Goal: Contribute content: Contribute content

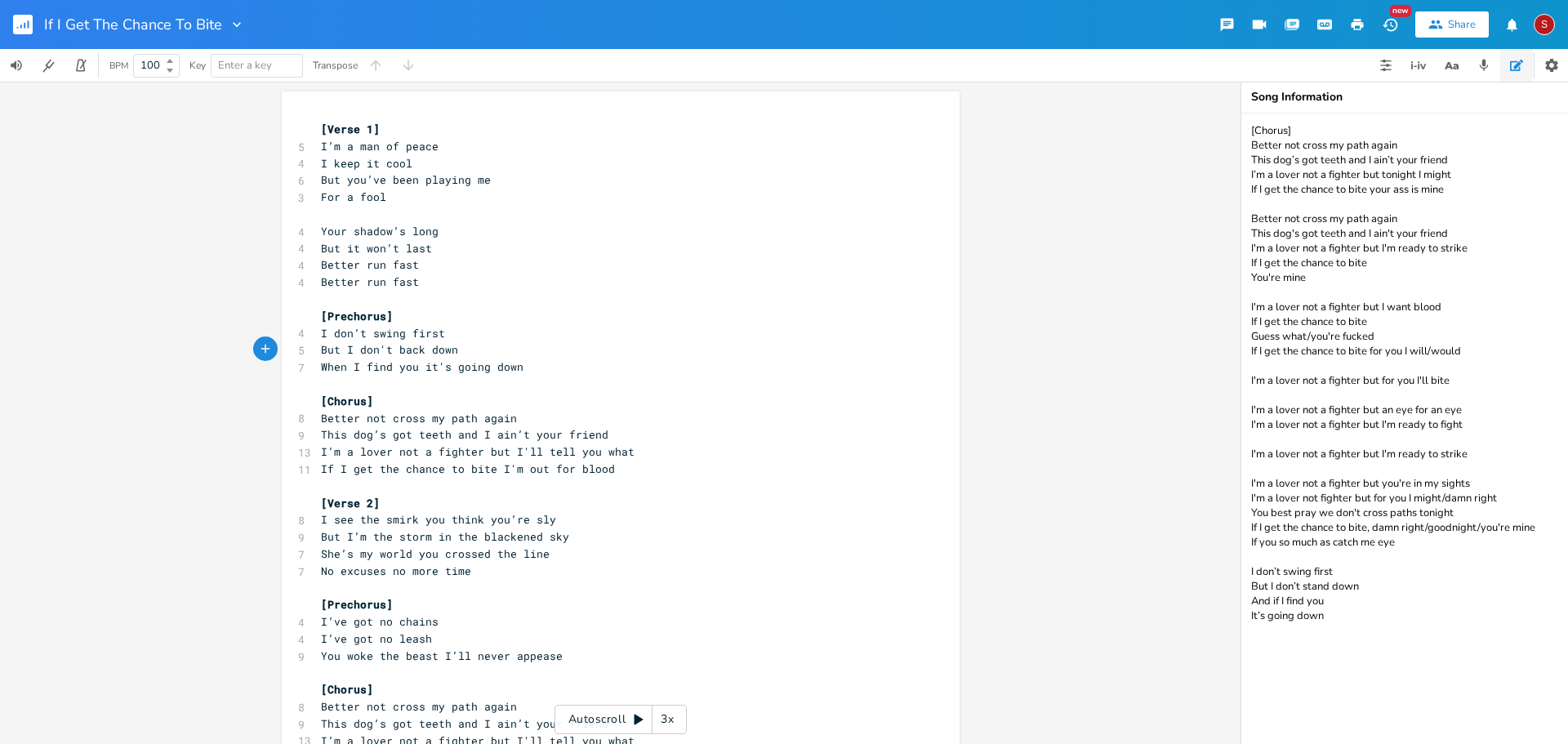
scroll to position [0, 6]
click at [537, 367] on pre "When I find you it's going down" at bounding box center [612, 367] width 590 height 17
type textarea "oing down"
type textarea "[Chorus]"
drag, startPoint x: 543, startPoint y: 366, endPoint x: 286, endPoint y: 373, distance: 257.1
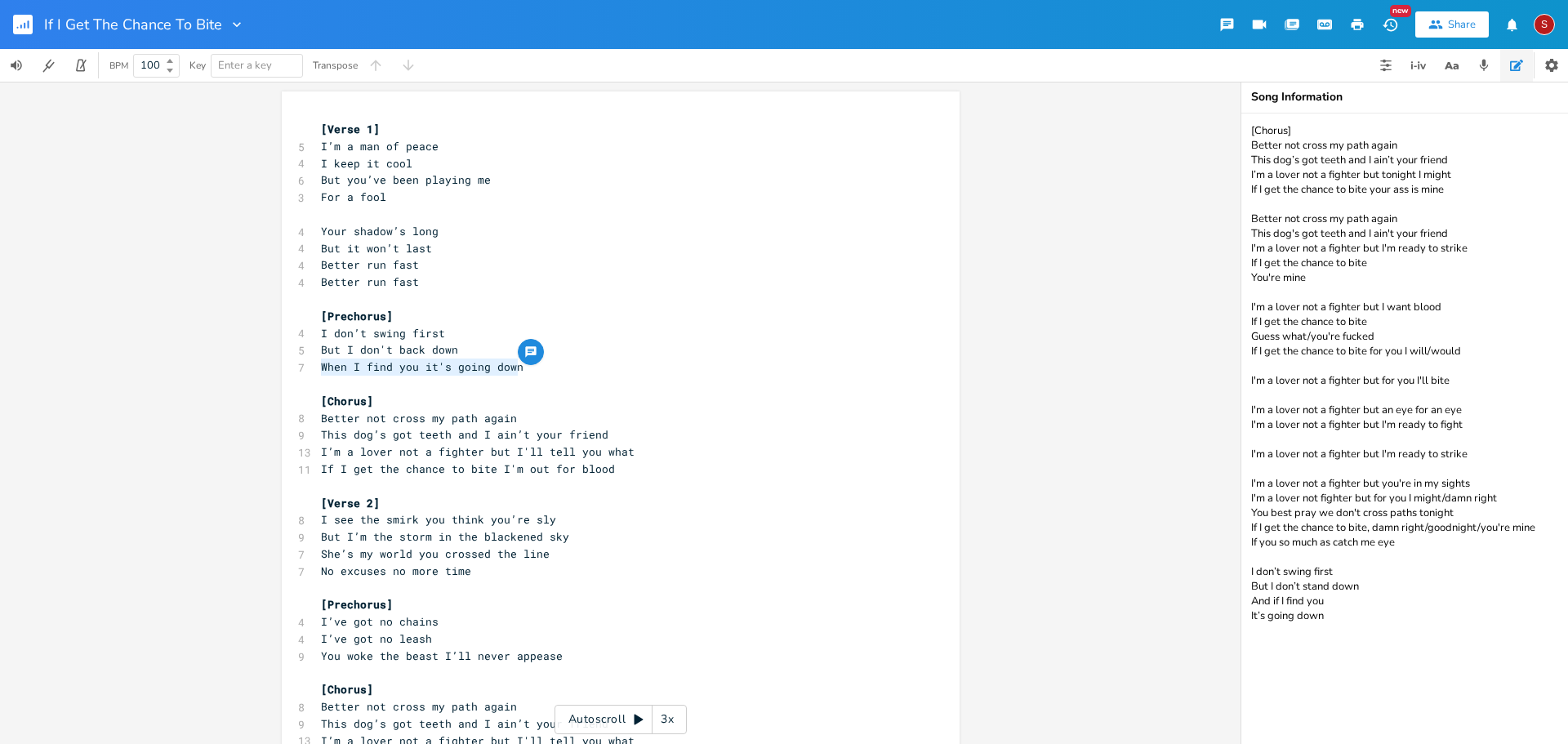
click at [286, 373] on div "When I find you it's going down x [Verse 1] 5 I’m a man of peace 4 I keep it co…" at bounding box center [621, 475] width 678 height 766
type textarea "I'll p"
type textarea "a prom,is"
type textarea "ise to you noww"
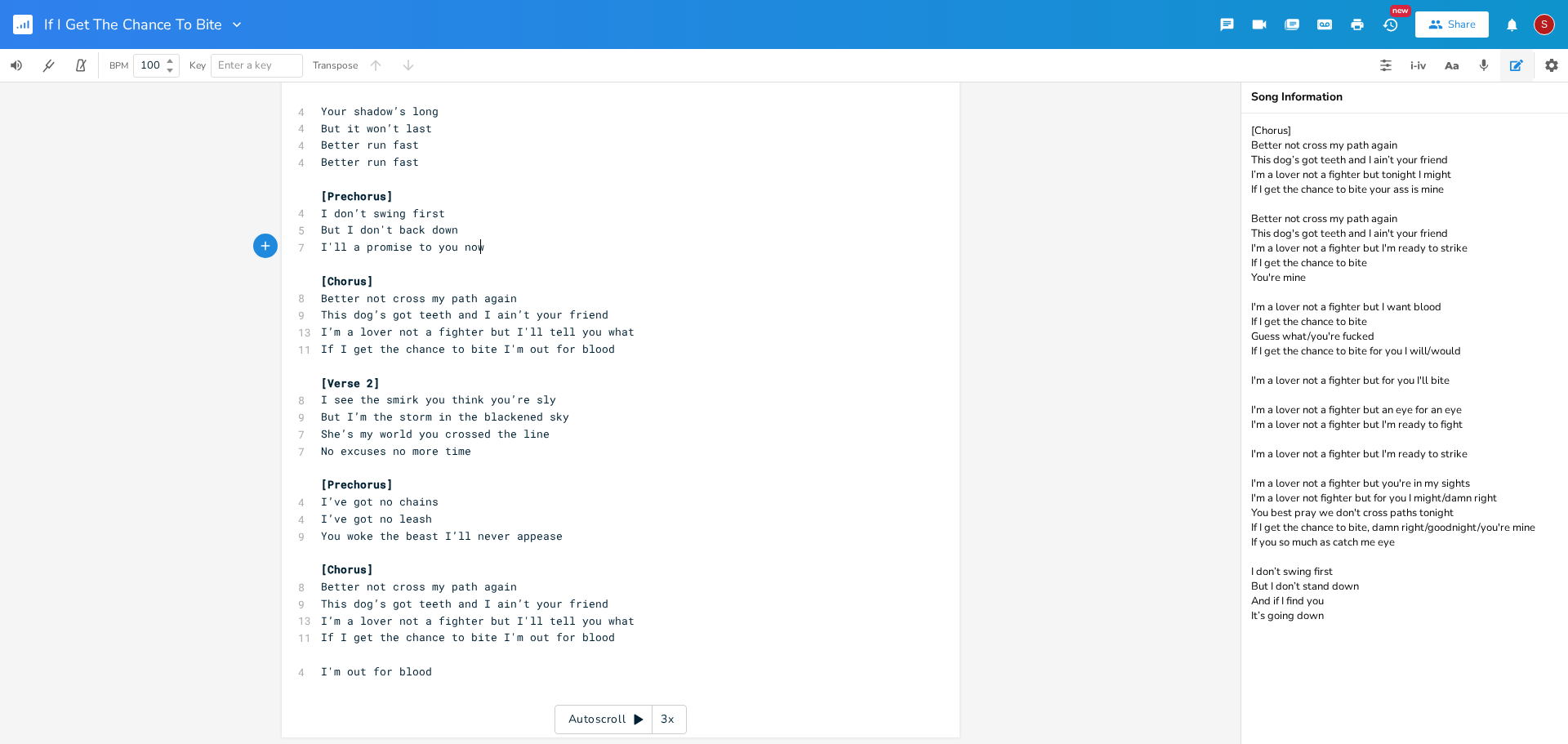
scroll to position [124, 0]
click at [348, 240] on span "I'll a promise to you now" at bounding box center [403, 243] width 163 height 15
type textarea "mkae"
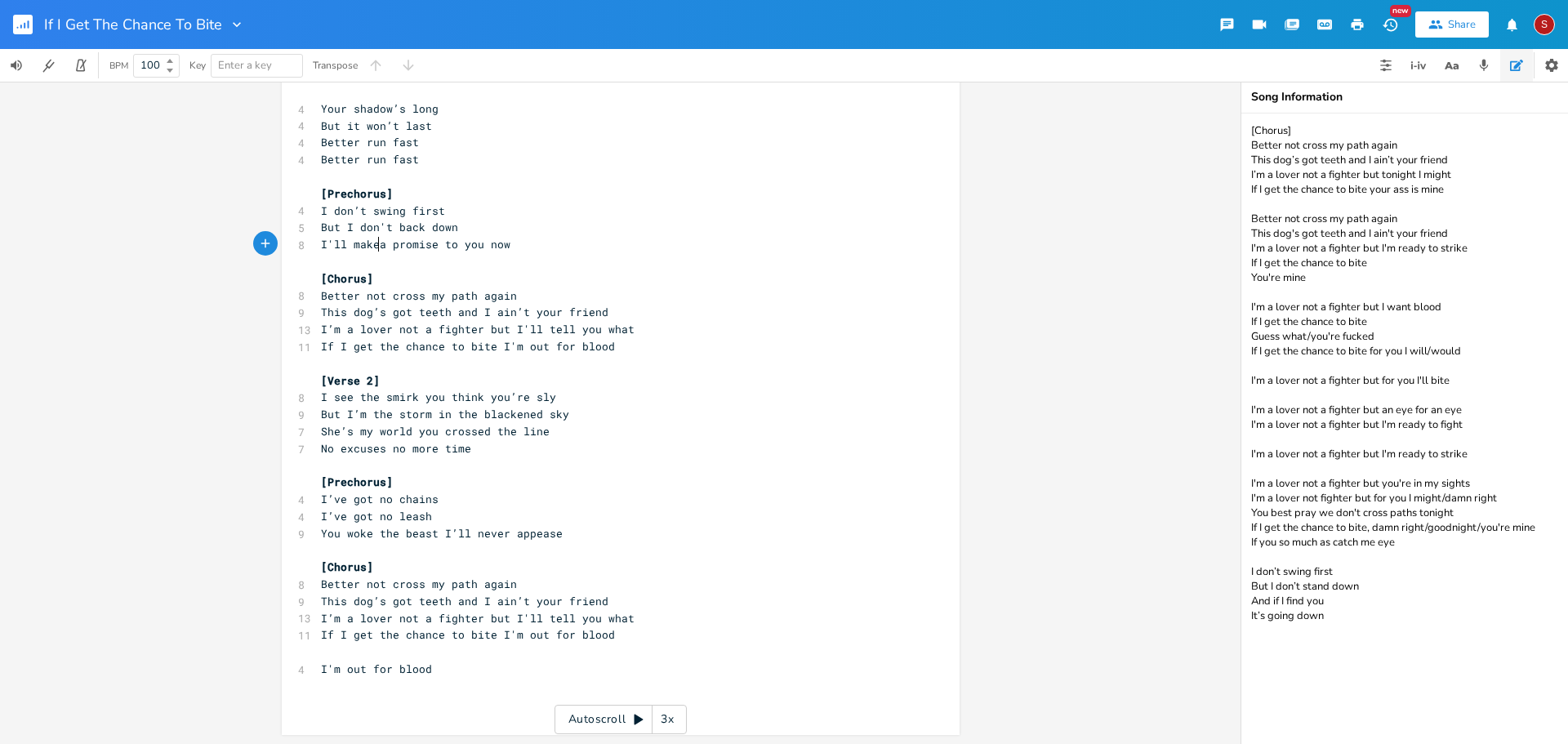
type textarea "ake"
click at [580, 361] on pre "​" at bounding box center [612, 364] width 590 height 17
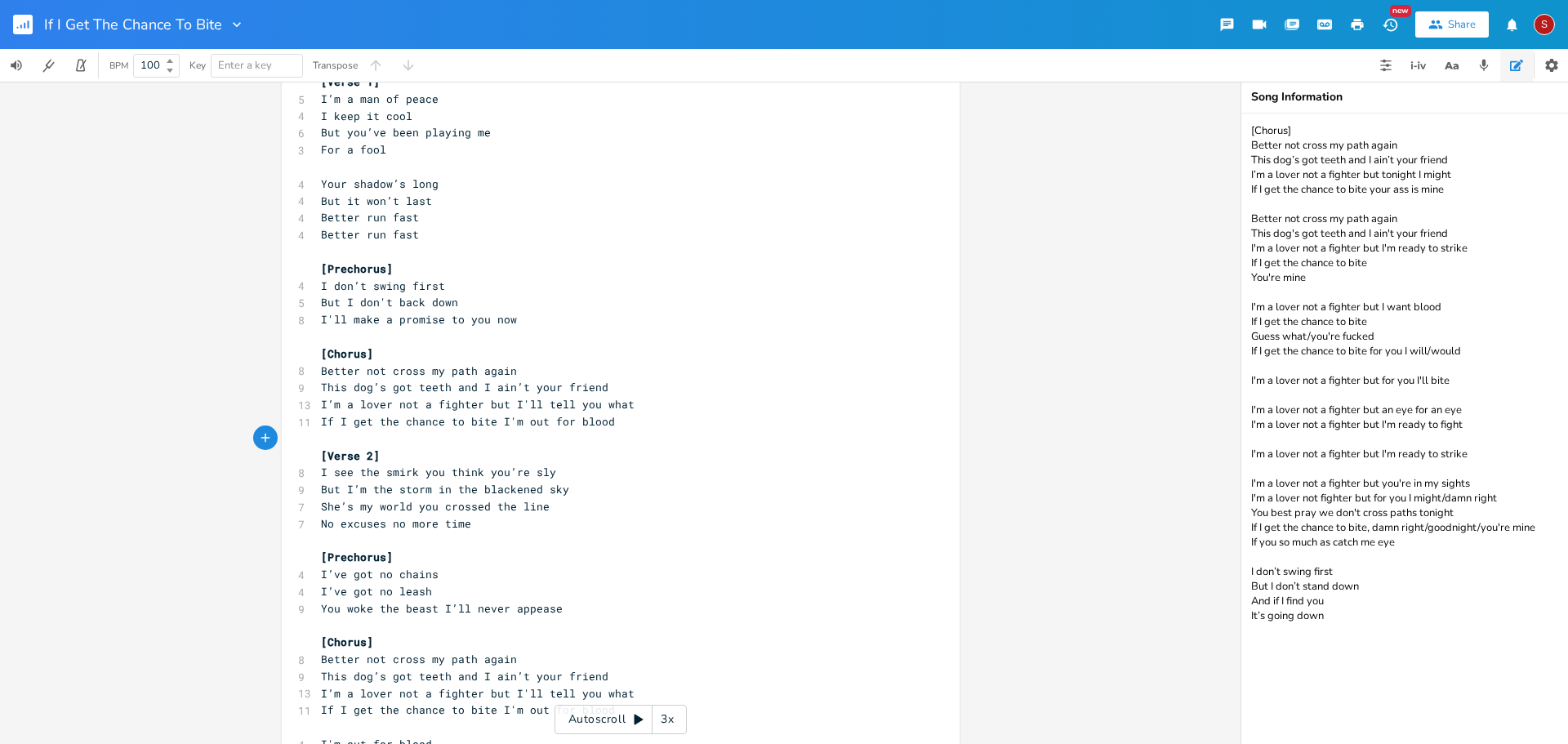
scroll to position [0, 0]
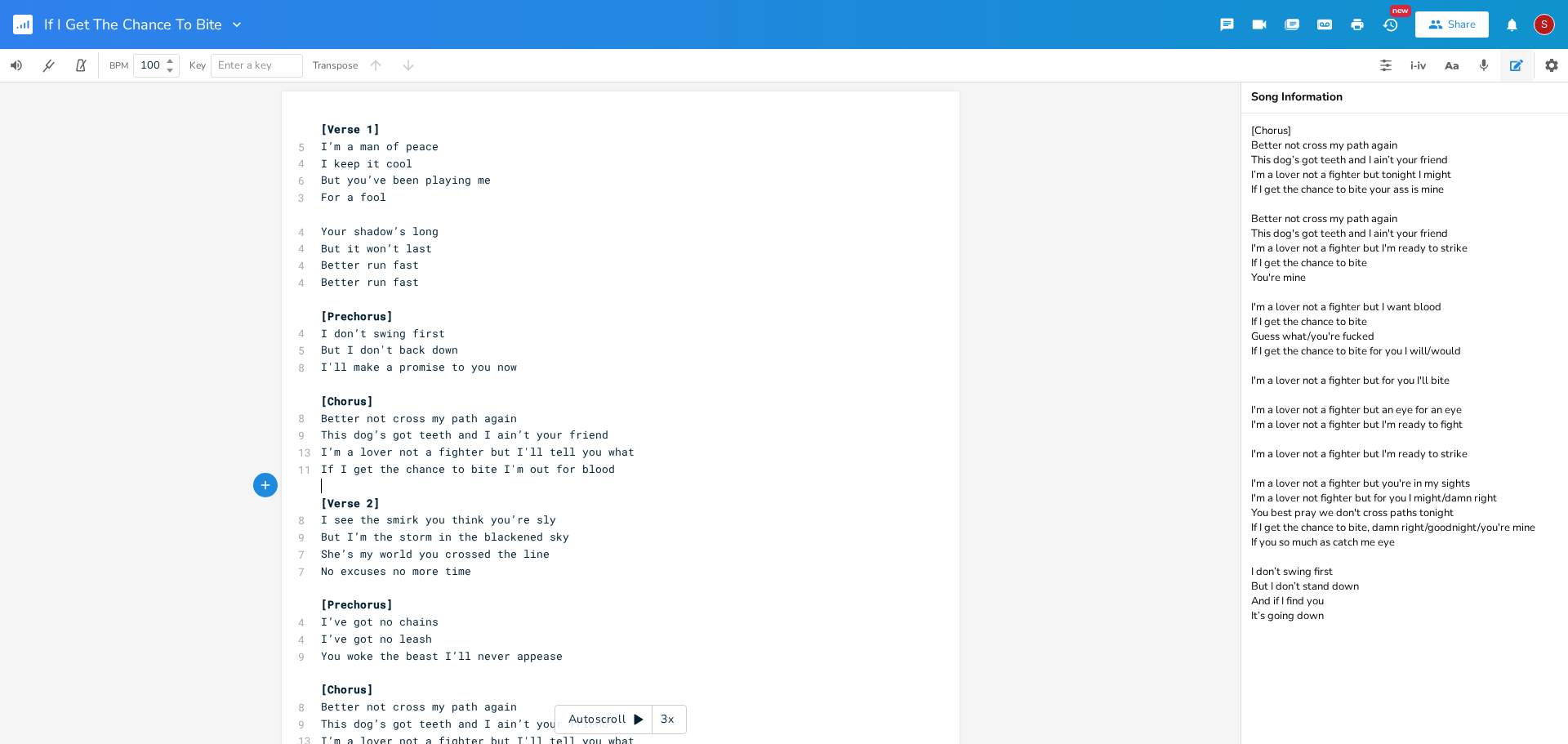
click at [590, 363] on pre "I'll make a promise to you now" at bounding box center [612, 367] width 590 height 17
click at [537, 370] on pre "I'll make a promise to you now" at bounding box center [612, 367] width 590 height 17
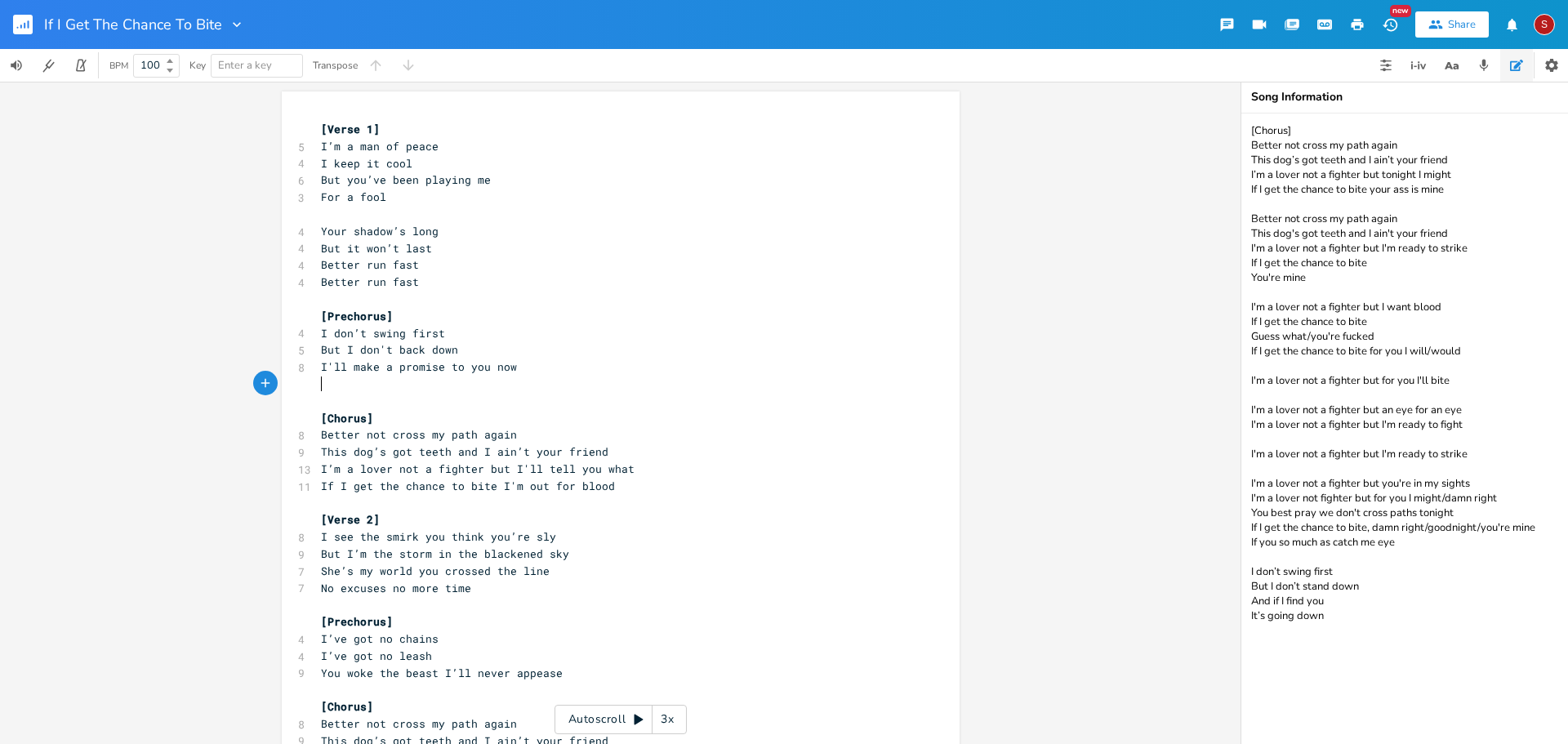
paste textarea "e"
type textarea "You lit the match now you’re to blame"
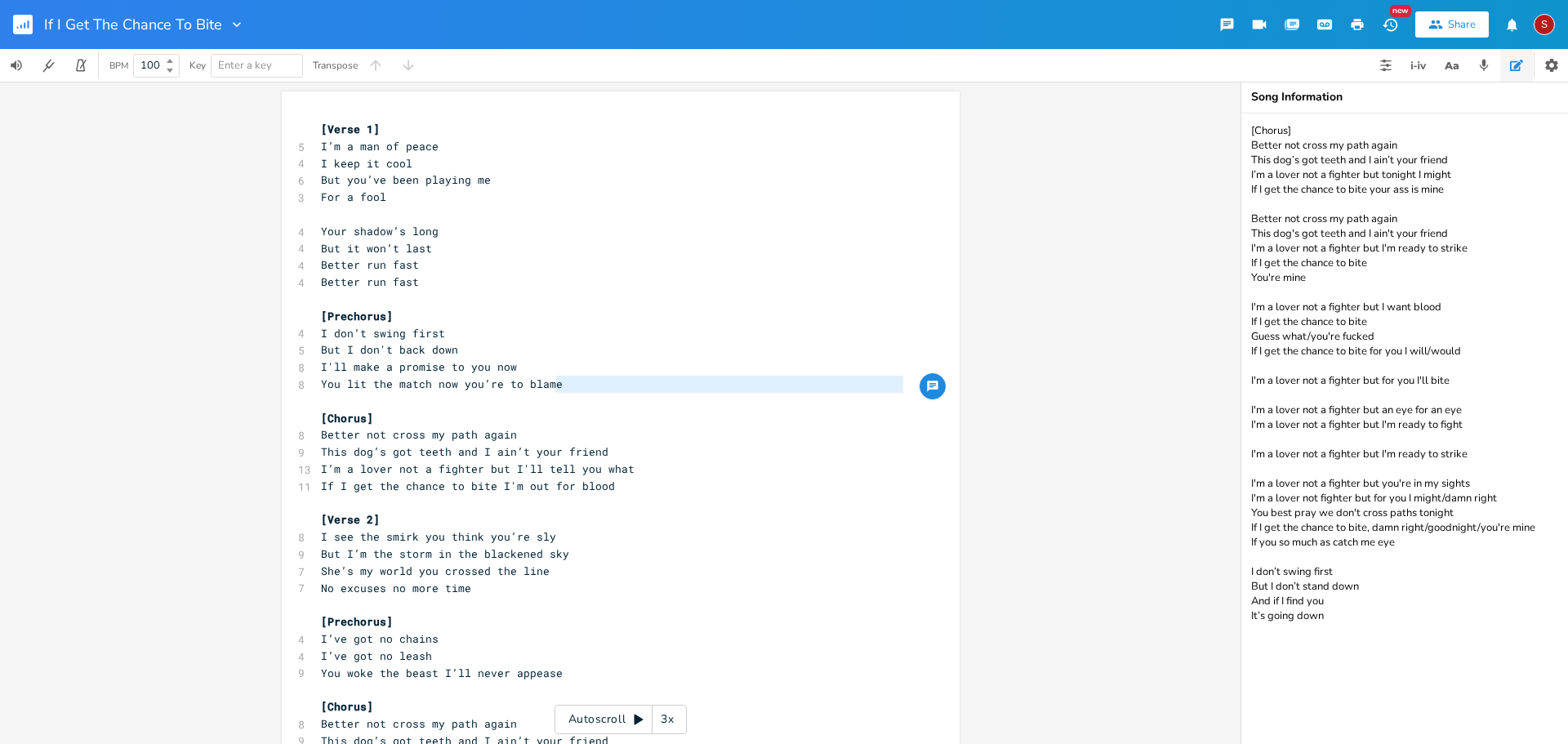
type textarea "You lit the match now you’re to blame"
drag, startPoint x: 590, startPoint y: 386, endPoint x: 271, endPoint y: 384, distance: 319.0
click at [271, 384] on div "You lit the match now you’re to blame x [Verse 1] 5 I’m a man of peace 4 I keep…" at bounding box center [621, 413] width 1241 height 662
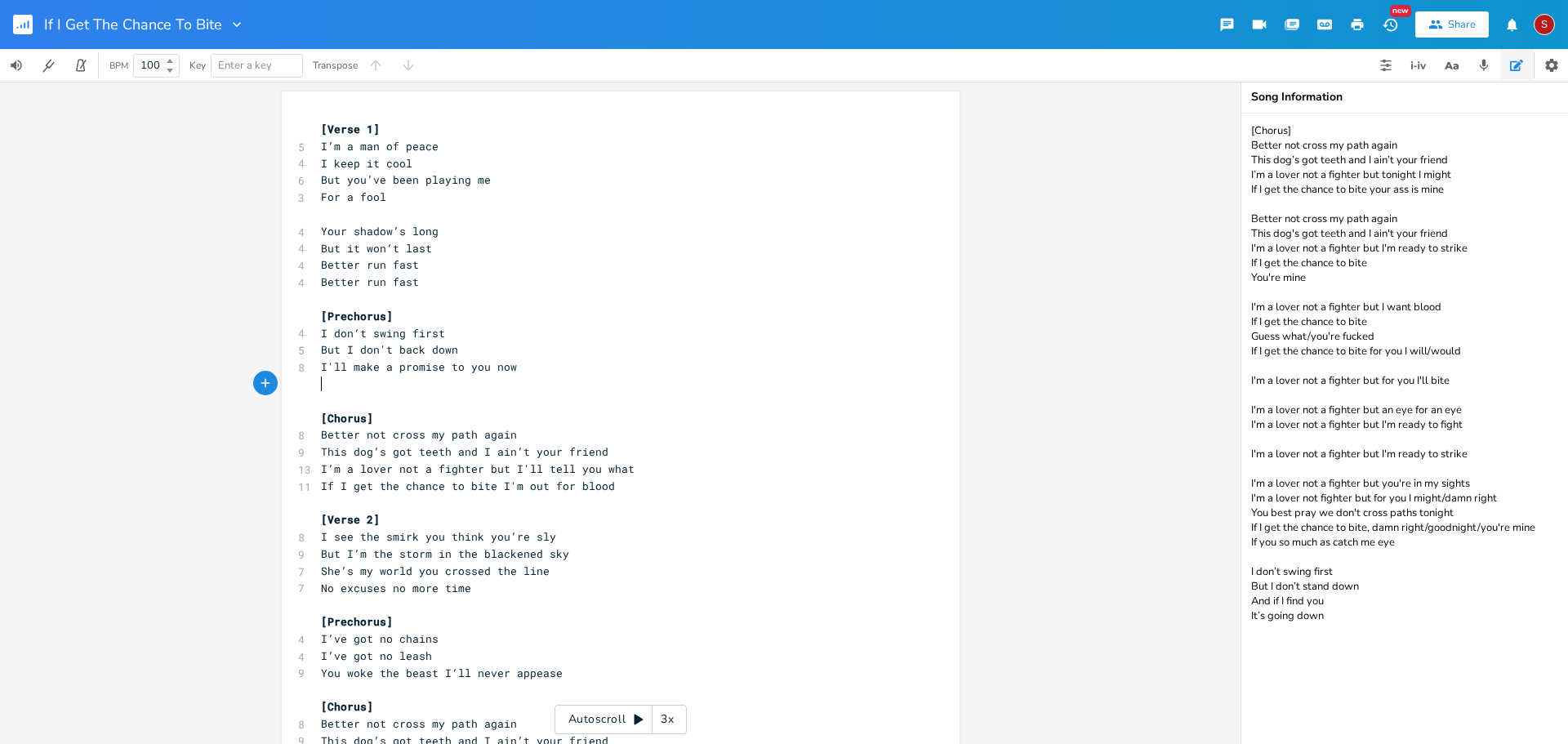
click at [408, 336] on span "I don’t swing first" at bounding box center [383, 333] width 124 height 15
click at [501, 366] on span "I'll make a promise to you now" at bounding box center [419, 366] width 196 height 15
type textarea "I don’t swing first But I don't back down I'll make a promise to you now"
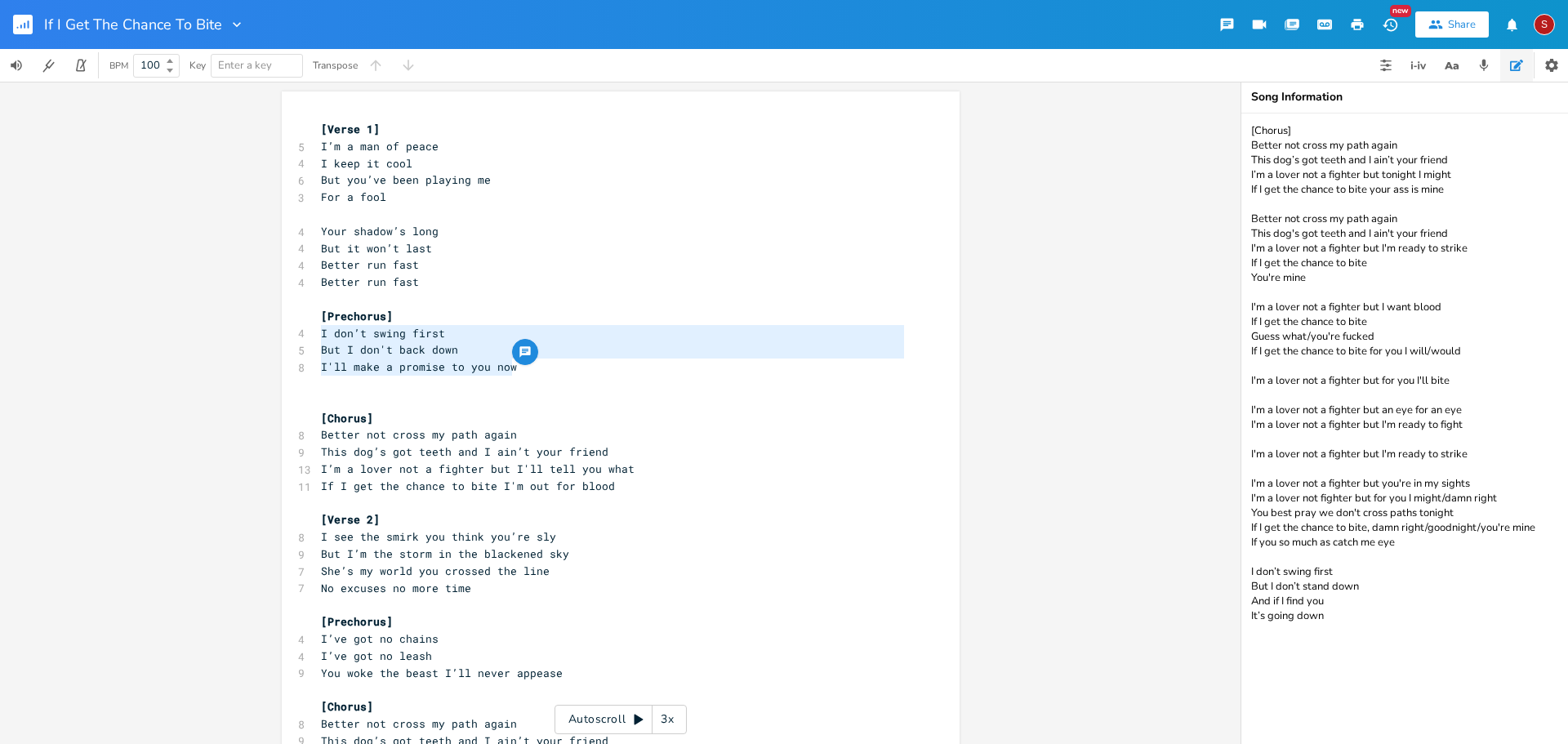
drag, startPoint x: 518, startPoint y: 363, endPoint x: 310, endPoint y: 339, distance: 209.4
click at [310, 339] on div "I don’t swing first But I don't back down I'll make a promise to you now x [Ver…" at bounding box center [621, 483] width 678 height 783
click at [487, 384] on pre "​" at bounding box center [612, 384] width 590 height 17
type textarea "I don’t swing first But I don't back down I'll make a promise to you now"
drag, startPoint x: 504, startPoint y: 371, endPoint x: 315, endPoint y: 327, distance: 194.1
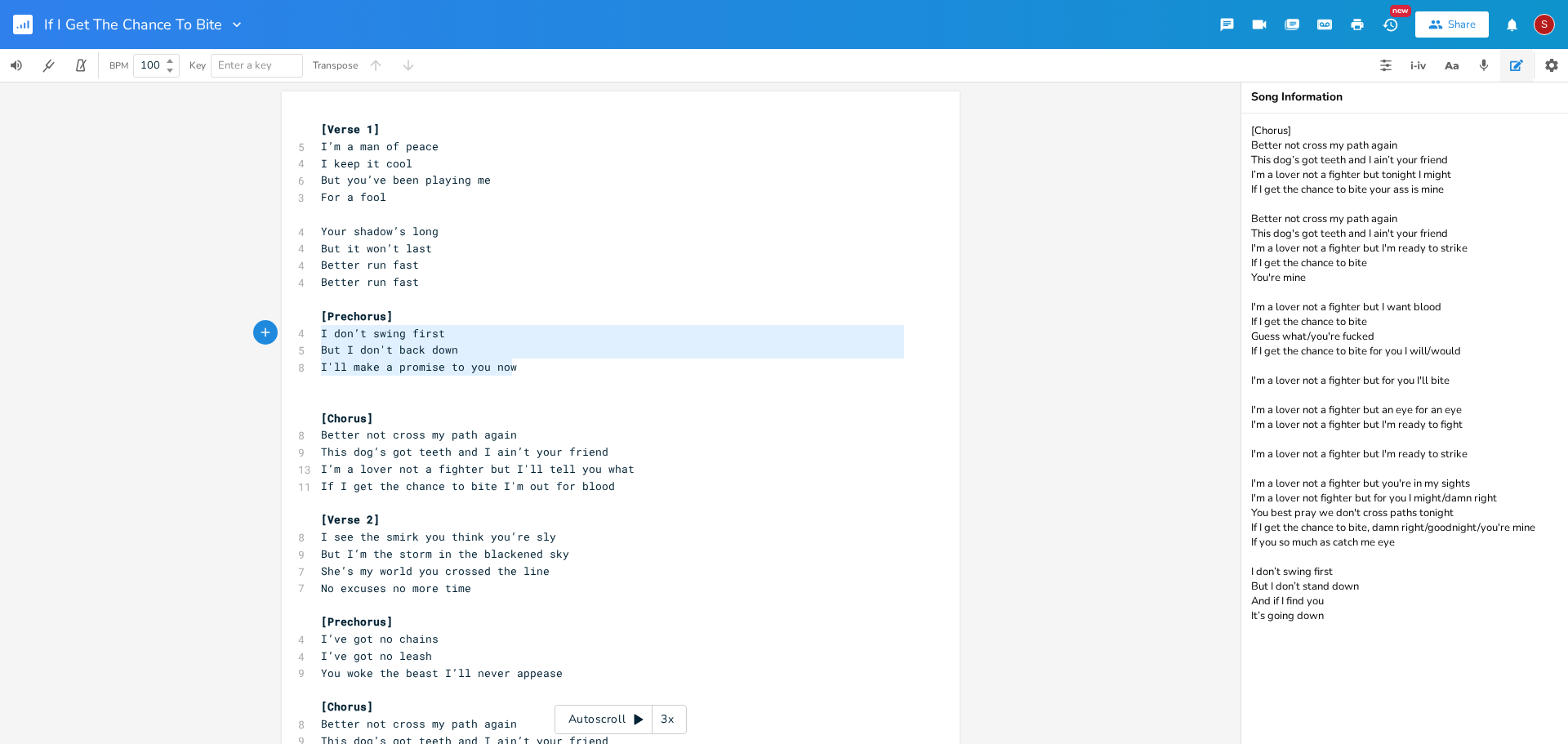
click at [318, 327] on div "[Verse 1] 5 I’m a man of peace 4 I keep it cool 6 But you’ve been playing me 3 …" at bounding box center [612, 486] width 590 height 730
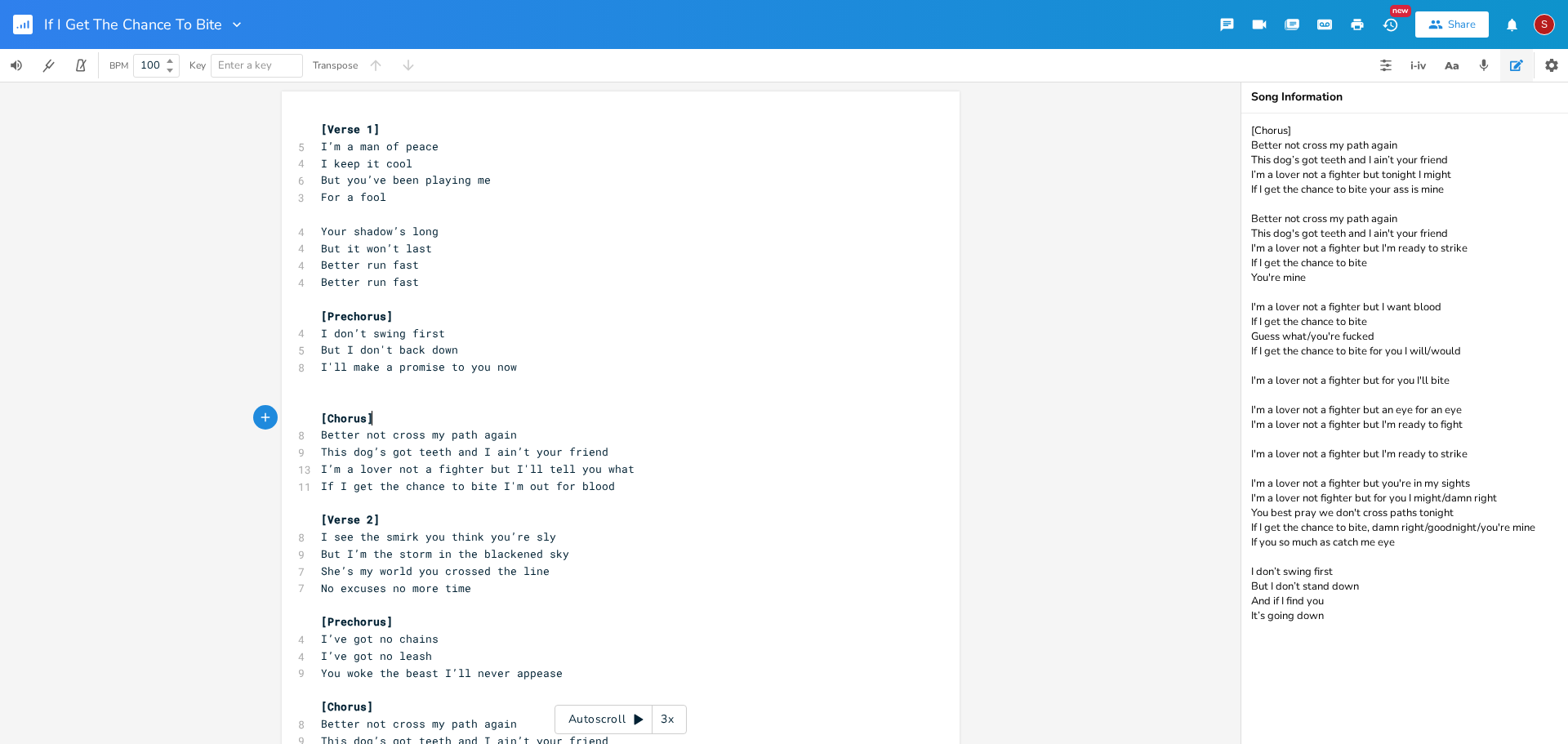
click at [512, 423] on pre "[Chorus]" at bounding box center [612, 419] width 590 height 17
click at [370, 332] on span "I don’t swing first" at bounding box center [383, 333] width 124 height 15
click at [368, 333] on span "I don’t swing first" at bounding box center [383, 333] width 124 height 15
type textarea "take the first"
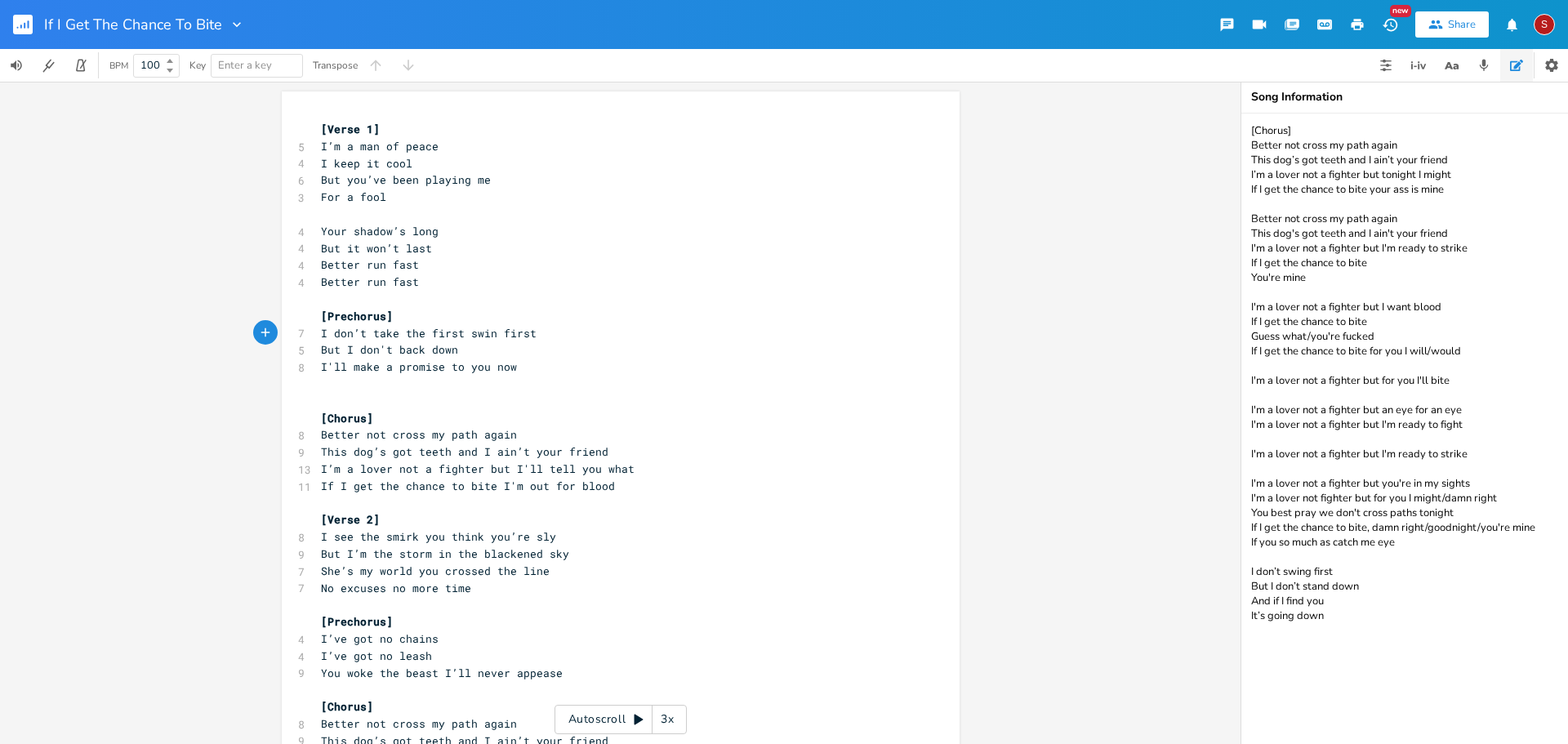
type textarea "g"
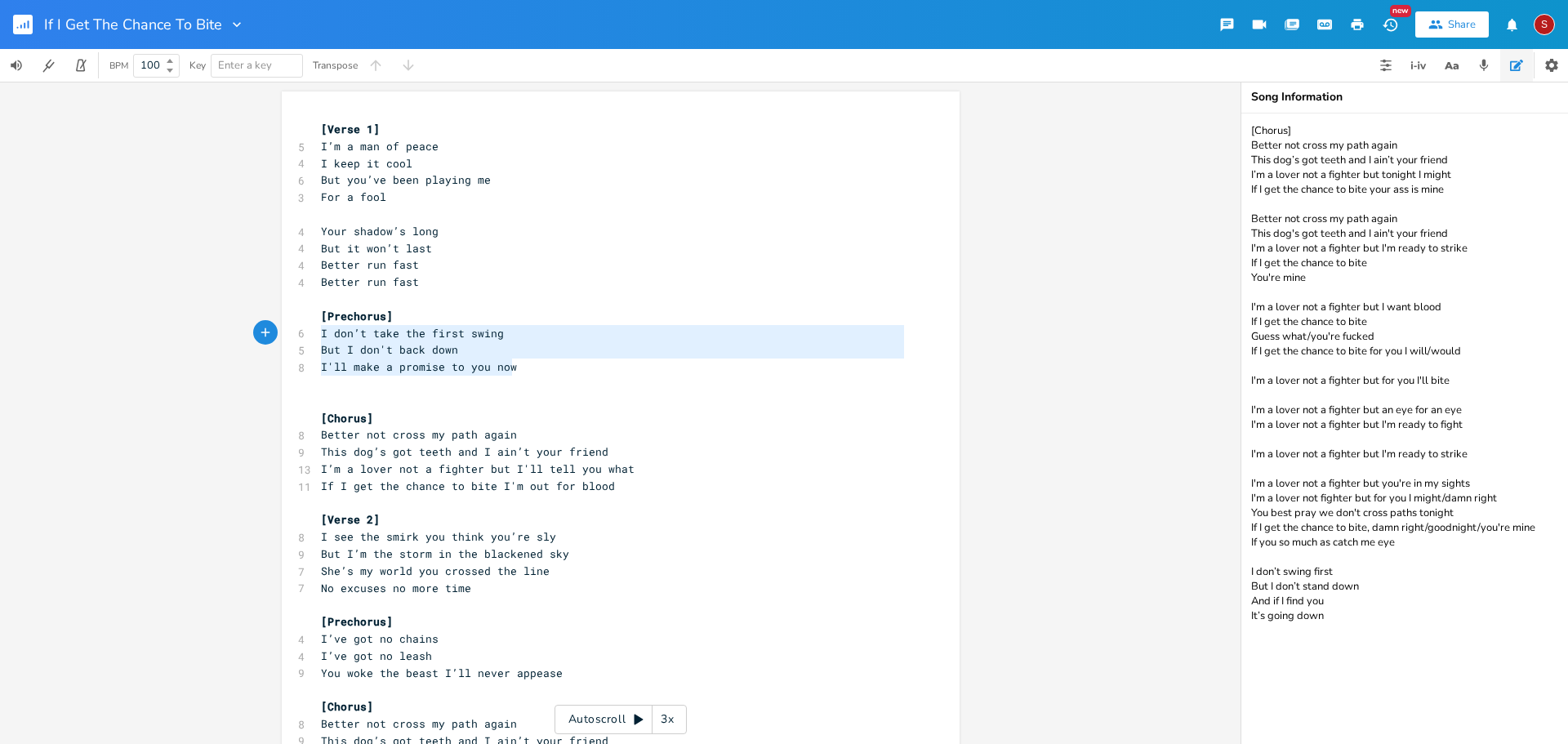
type textarea "[Prechorus] I don’t take the first swing But I don't back down I'll make a prom…"
drag, startPoint x: 516, startPoint y: 366, endPoint x: 292, endPoint y: 323, distance: 228.1
click at [292, 323] on div "[Prechorus] I don’t take the first swing But I don't back down I'll make a prom…" at bounding box center [621, 483] width 678 height 783
click at [417, 347] on span "But I don't back down" at bounding box center [390, 349] width 137 height 15
drag, startPoint x: 522, startPoint y: 372, endPoint x: 294, endPoint y: 334, distance: 231.1
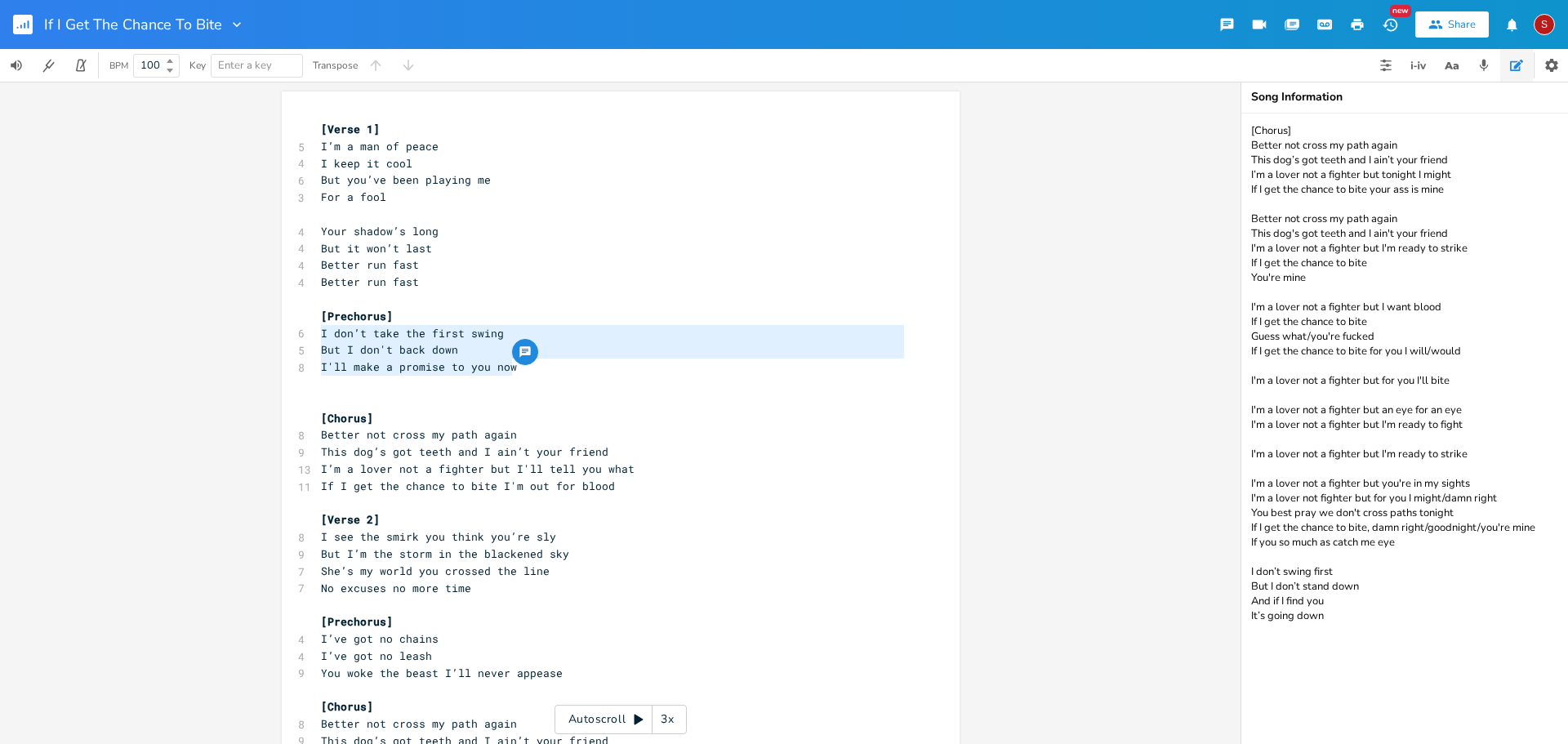
click at [318, 334] on div "[Verse 1] 5 I’m a man of peace 4 I keep it cool 6 But you’ve been playing me 3 …" at bounding box center [612, 486] width 590 height 730
type textarea "I don’t take the first swing But I don't back down I'll make a promise to you n…"
click at [954, 344] on div "I don’t take the first swing But I don't back down I'll make a promise to you n…" at bounding box center [621, 483] width 678 height 783
click at [723, 431] on pre "Better not cross my path again" at bounding box center [612, 435] width 590 height 17
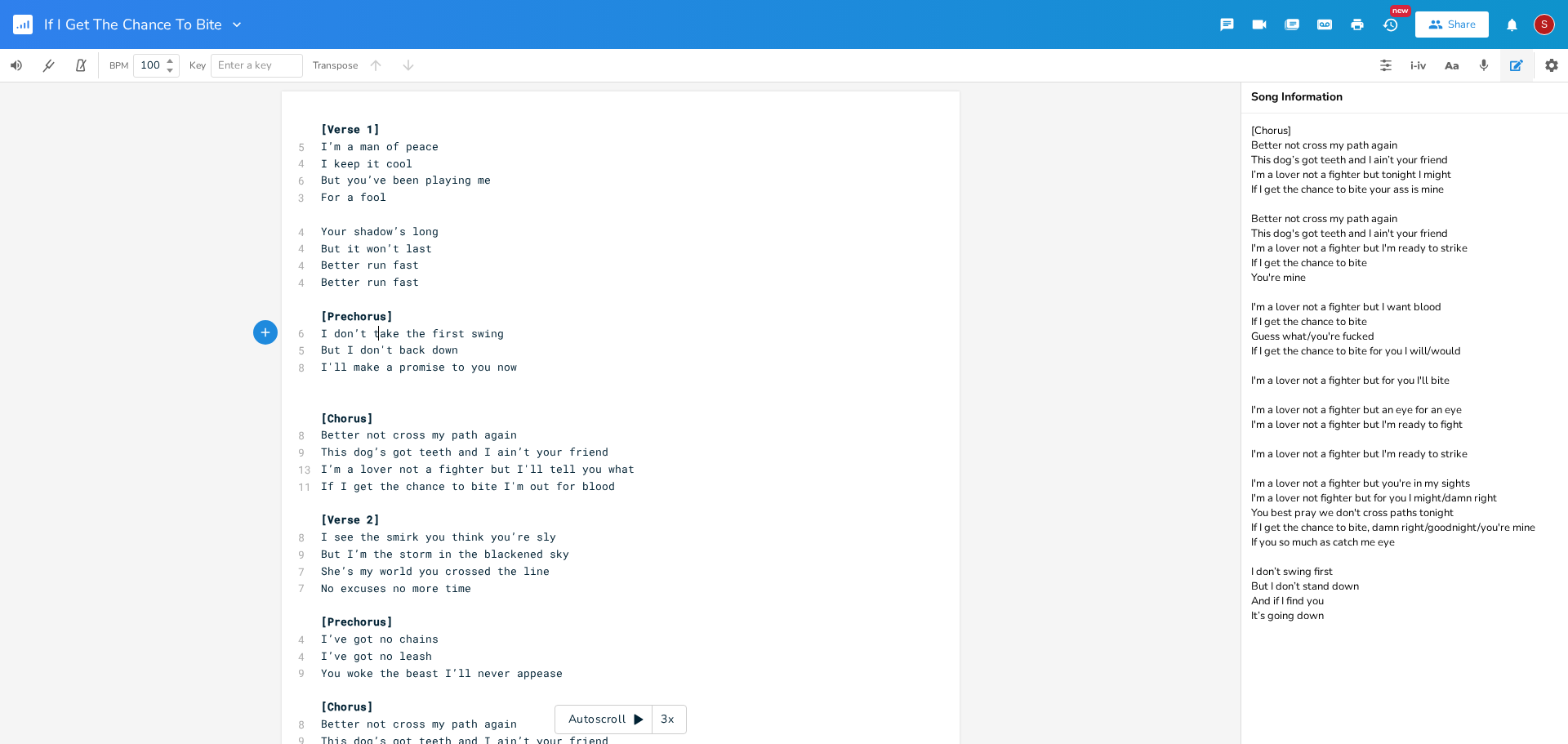
click at [372, 336] on span "I don’t take the first swing" at bounding box center [412, 333] width 183 height 15
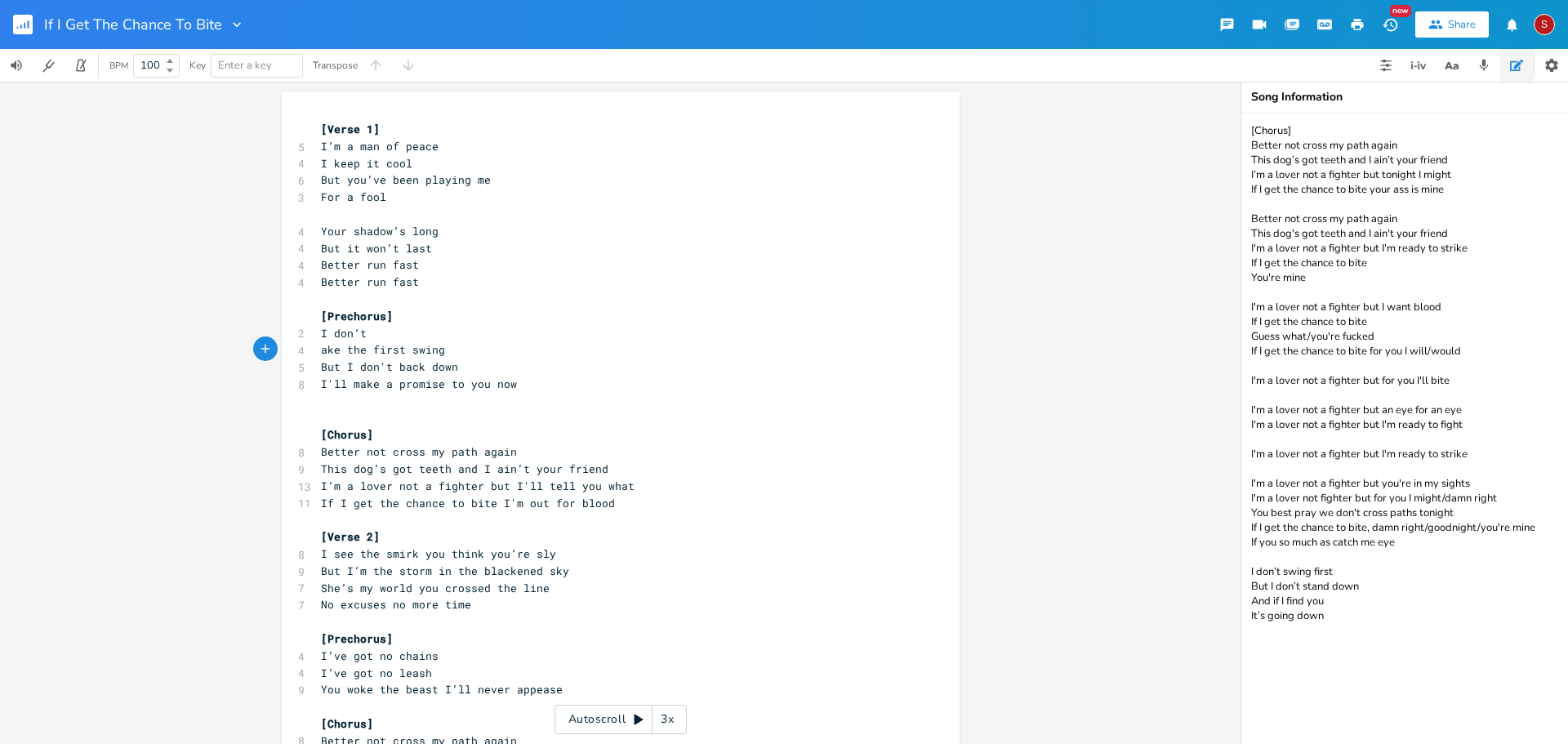
type textarea "T"
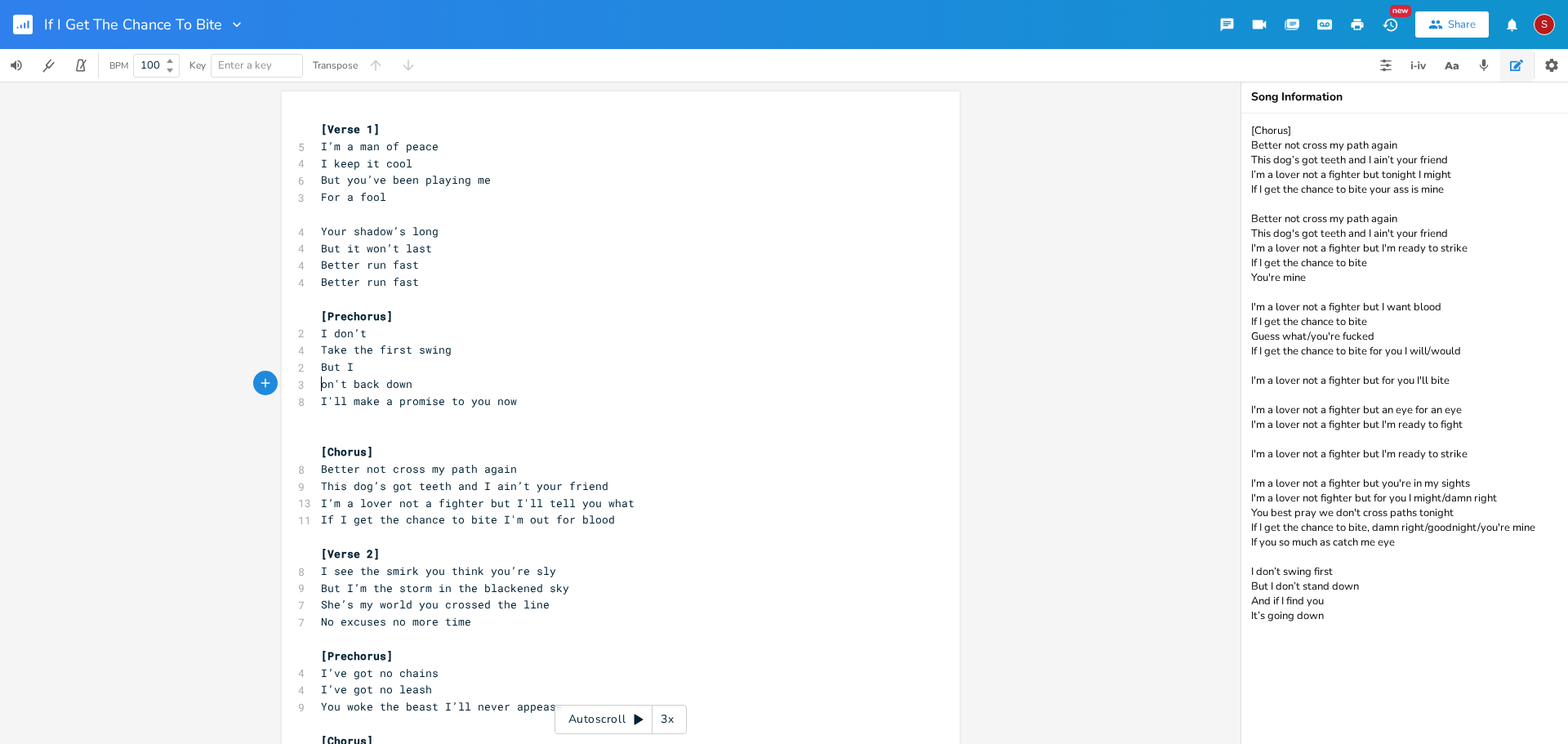
type textarea "D"
click at [483, 401] on span "I'll make a promise to you now" at bounding box center [419, 401] width 196 height 15
click at [609, 324] on pre "[Prechorus]" at bounding box center [612, 317] width 590 height 17
click at [807, 303] on pre "​" at bounding box center [612, 299] width 590 height 17
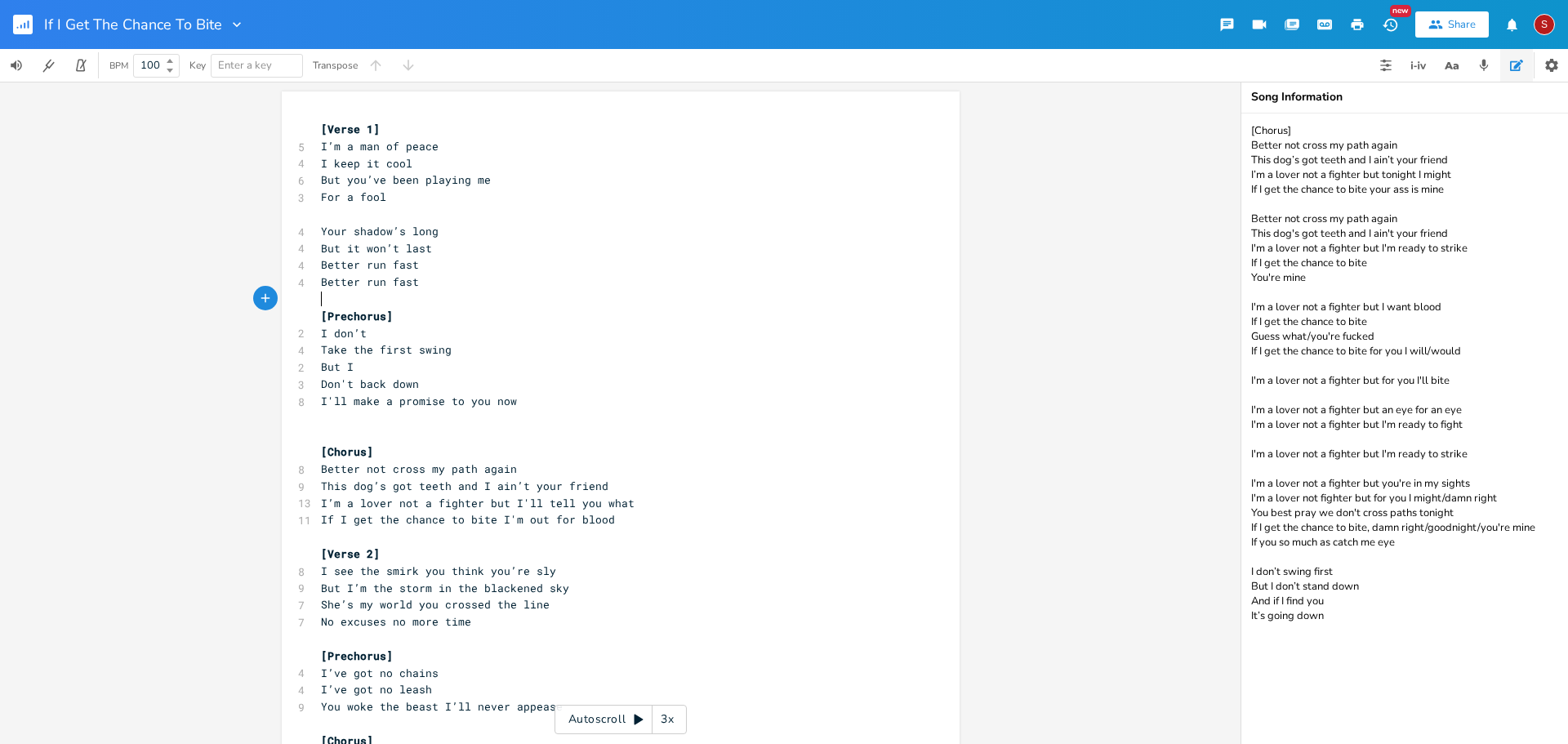
click at [427, 221] on pre "​" at bounding box center [612, 215] width 590 height 17
drag, startPoint x: 469, startPoint y: 258, endPoint x: 464, endPoint y: 267, distance: 10.3
click at [466, 263] on pre "Better run fast" at bounding box center [612, 265] width 590 height 17
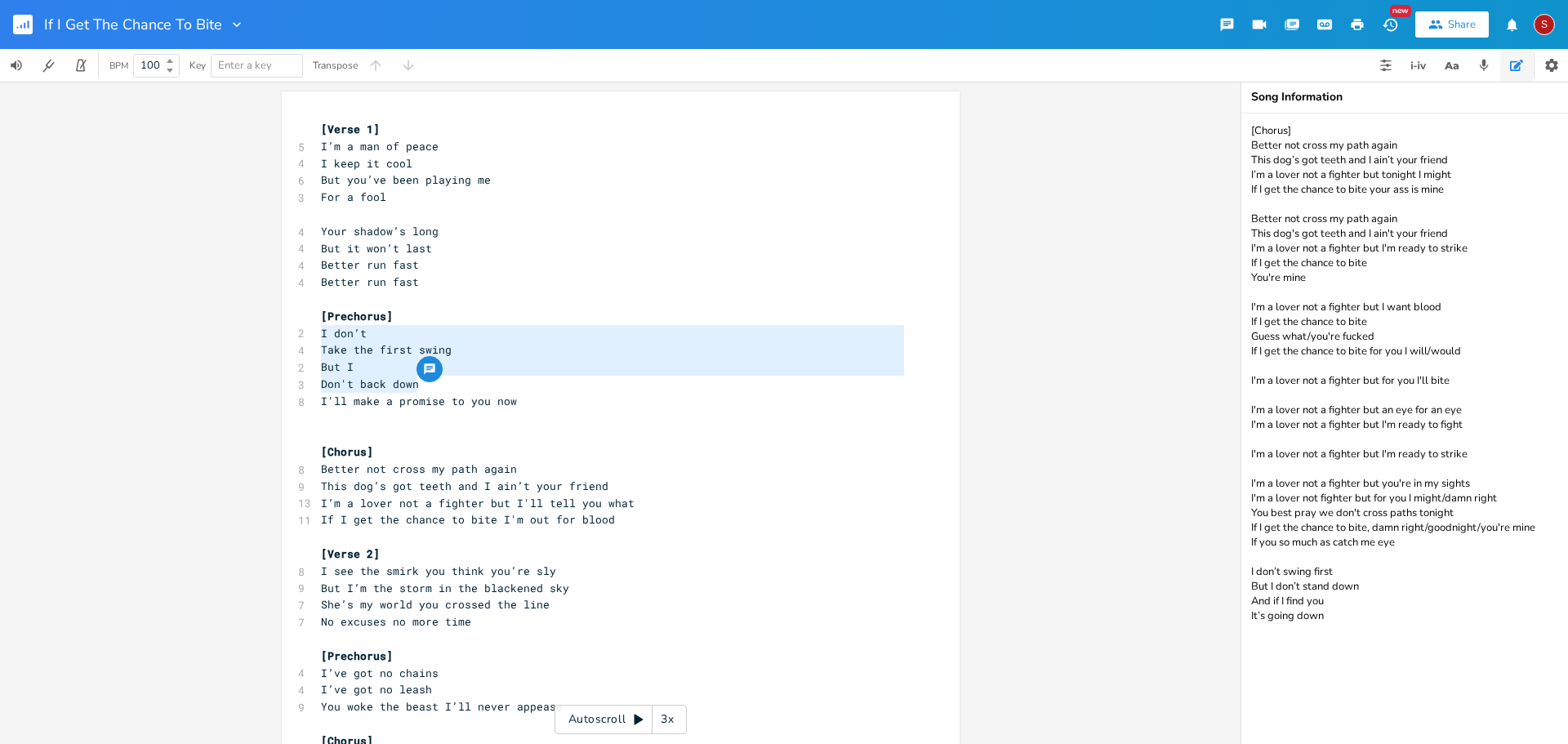
type textarea "I don’t Take the first swing But I Don't back down I'll make a promise to you n…"
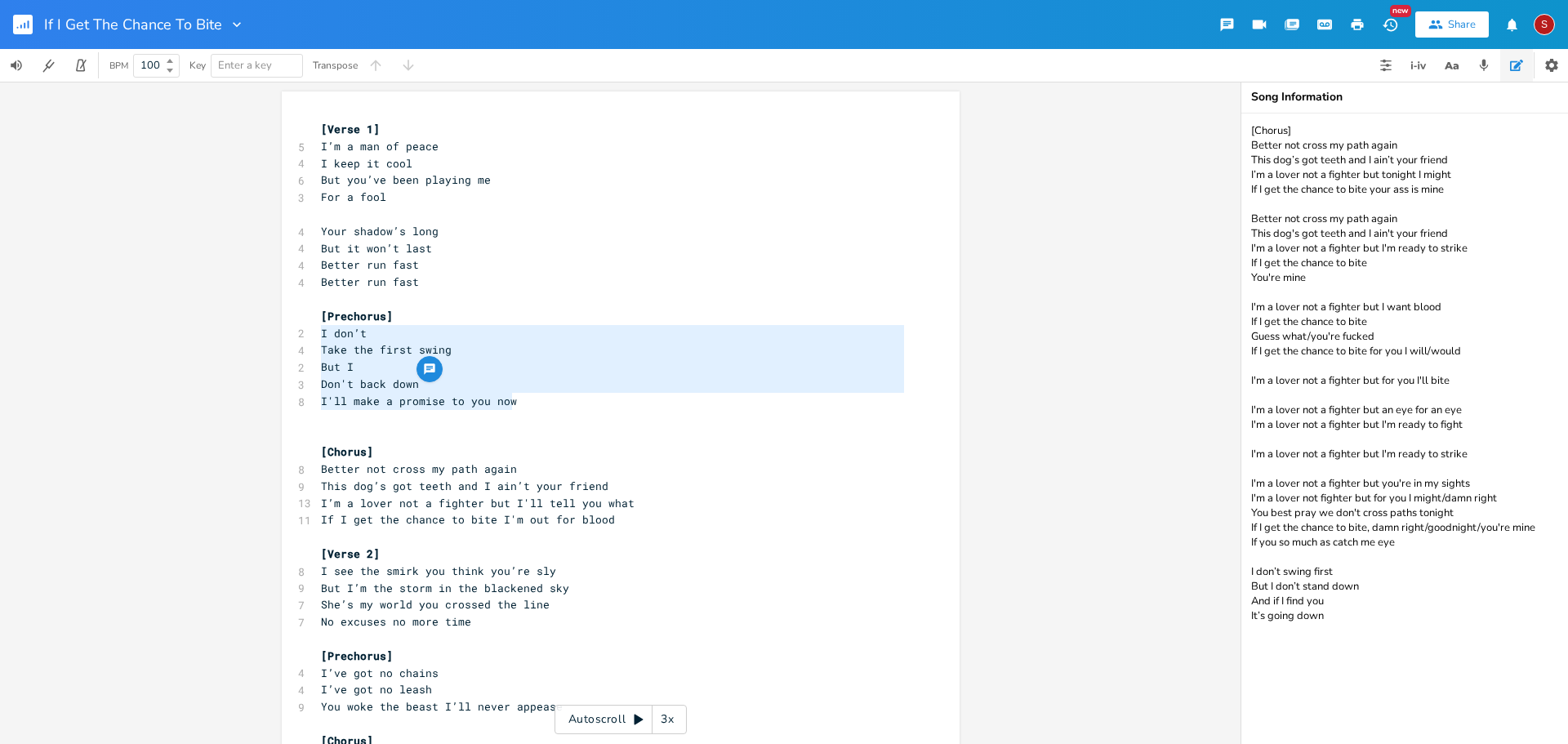
drag, startPoint x: 314, startPoint y: 336, endPoint x: 516, endPoint y: 399, distance: 211.6
click at [516, 399] on div "[Verse 1] 5 I’m a man of peace 4 I keep it cool 6 But you’ve been playing me 3 …" at bounding box center [612, 503] width 590 height 765
